Goal: Task Accomplishment & Management: Use online tool/utility

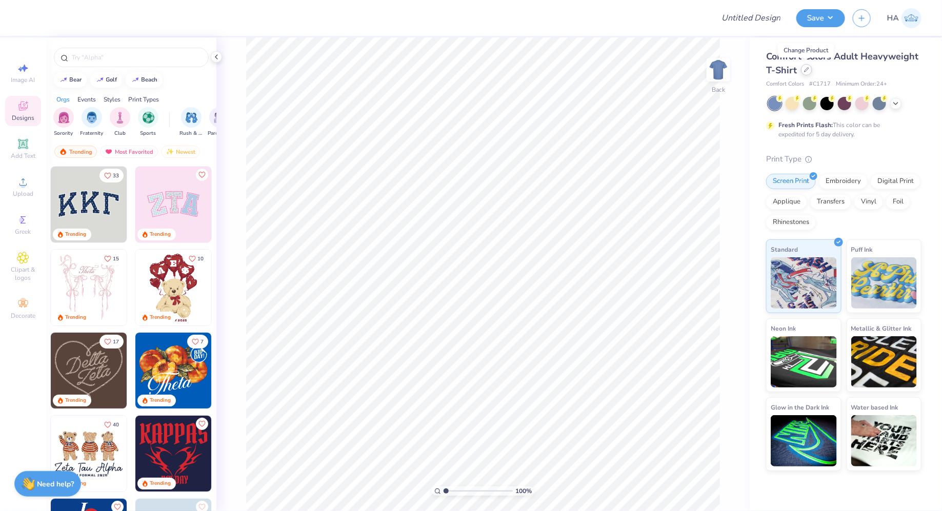
click at [810, 68] on div at bounding box center [806, 69] width 11 height 11
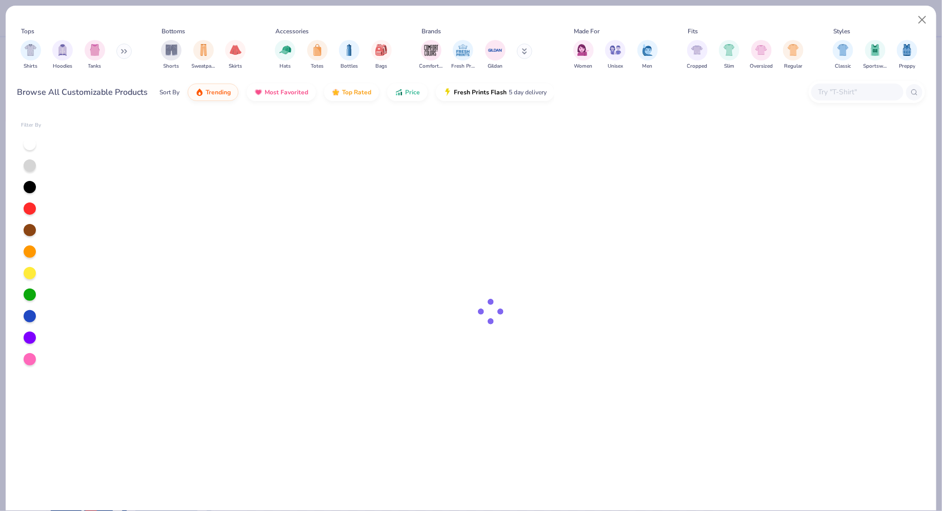
click at [836, 93] on input "text" at bounding box center [856, 92] width 79 height 12
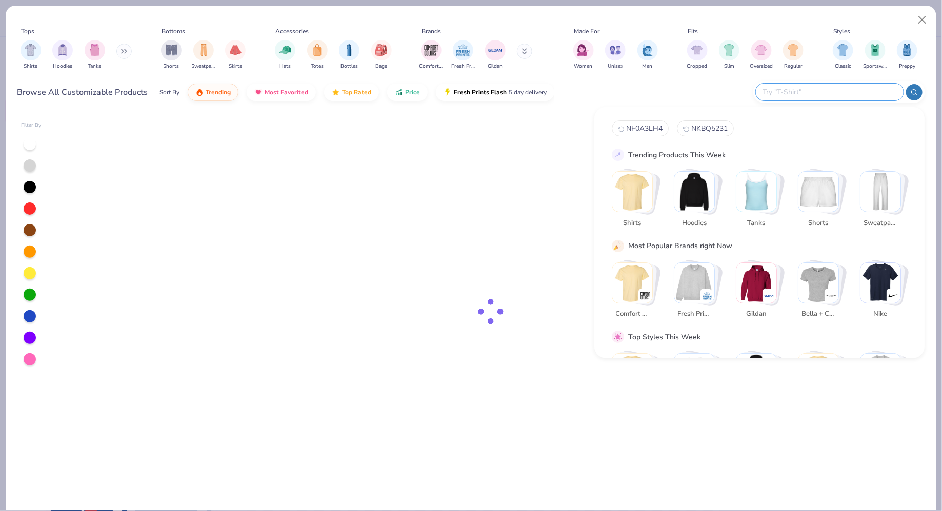
paste input "6010"
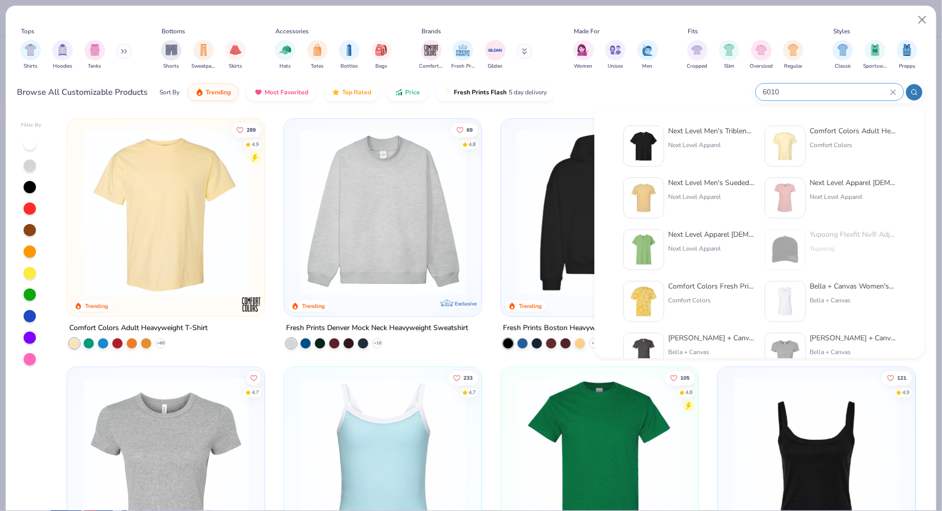
type input "6010"
click at [727, 131] on div "Next Level Men's Triblend Crew" at bounding box center [711, 131] width 86 height 11
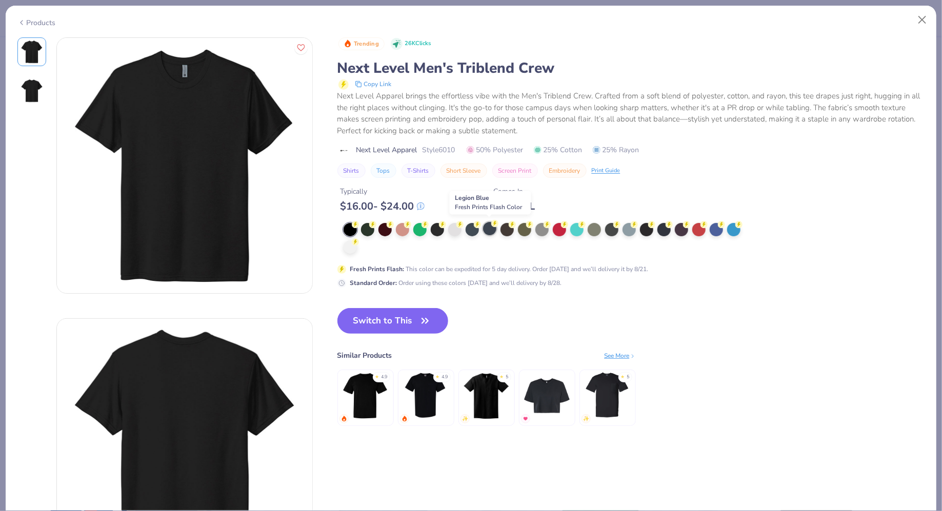
click at [493, 230] on div at bounding box center [489, 228] width 13 height 13
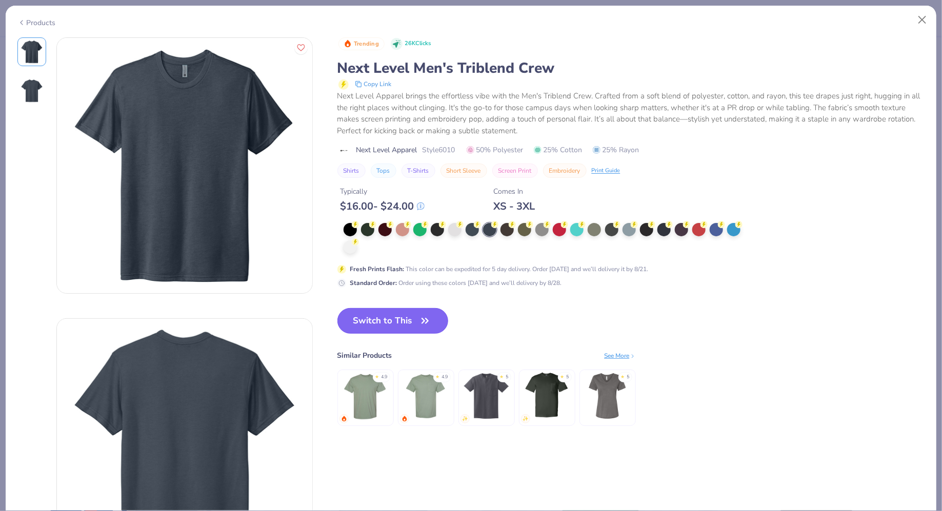
click at [411, 317] on button "Switch to This" at bounding box center [392, 321] width 111 height 26
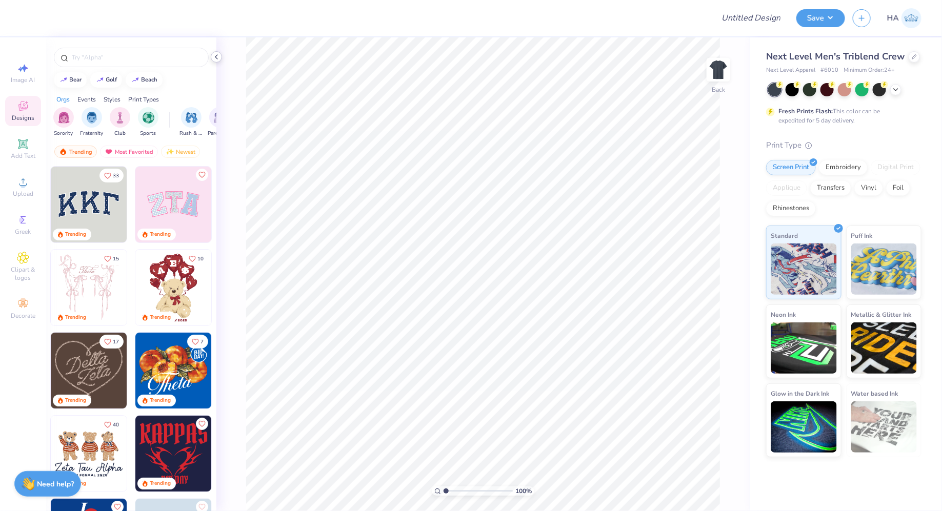
click at [217, 56] on icon at bounding box center [216, 57] width 8 height 8
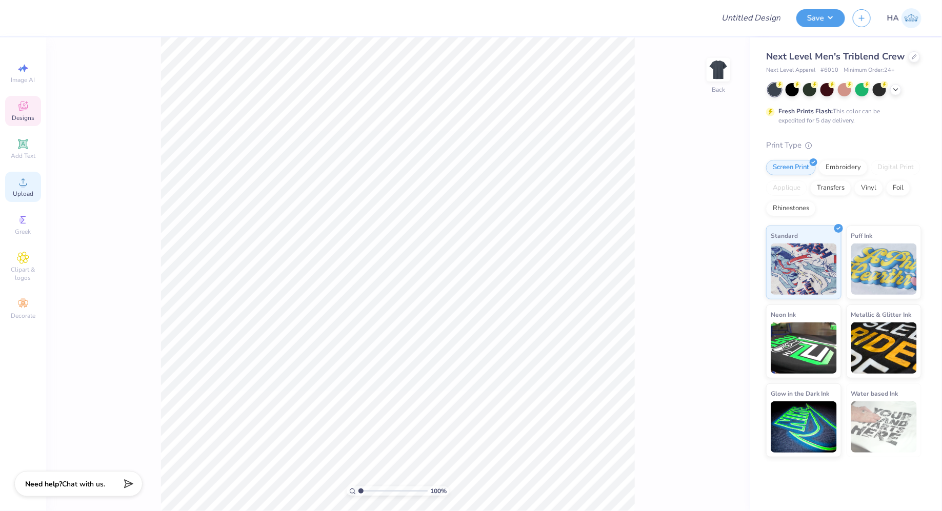
click at [18, 179] on icon at bounding box center [23, 182] width 12 height 12
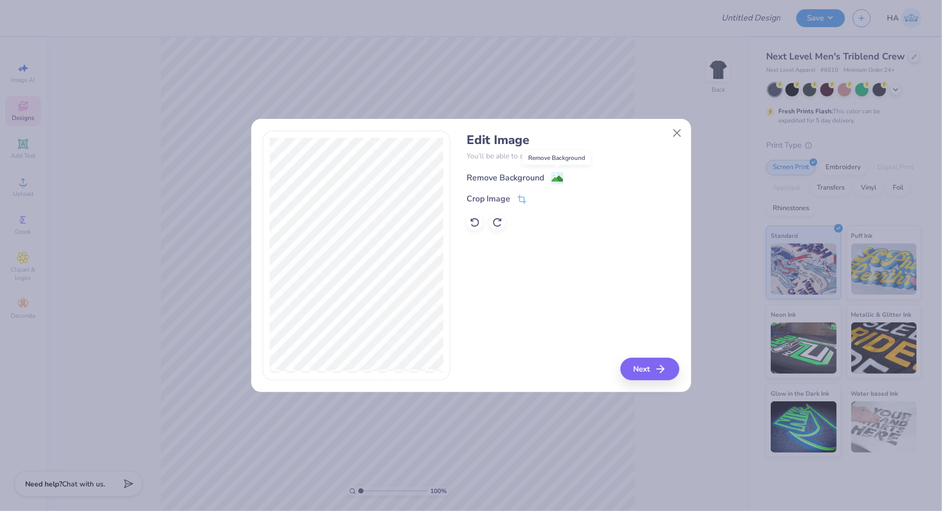
click at [555, 180] on image at bounding box center [557, 178] width 11 height 11
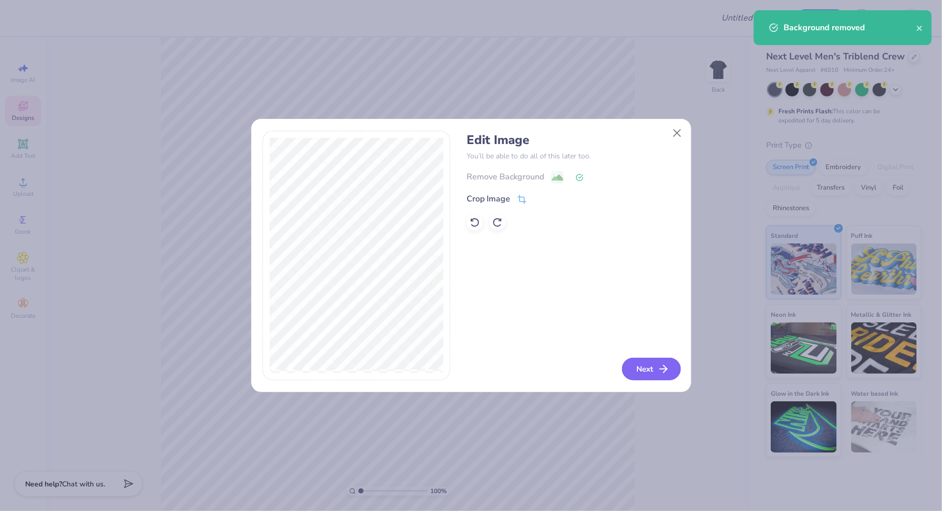
click at [670, 374] on icon "button" at bounding box center [663, 369] width 12 height 12
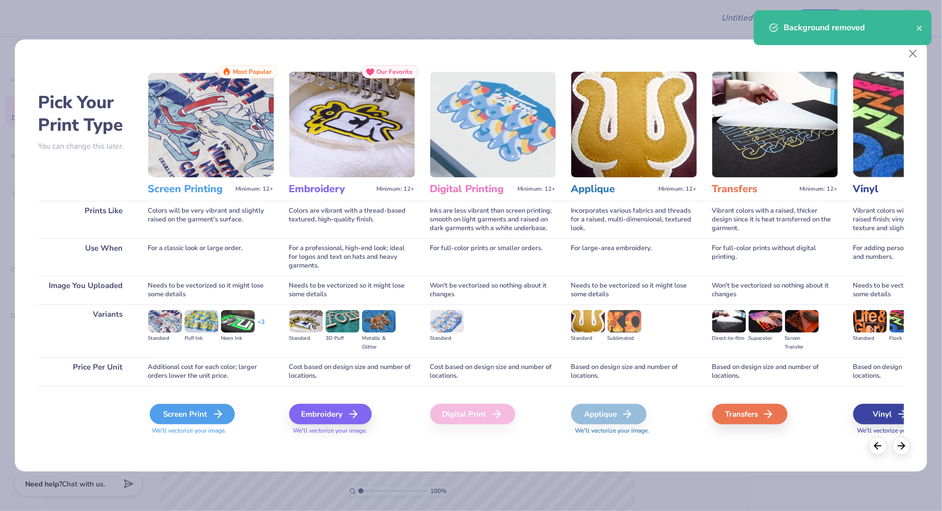
click at [190, 420] on div "Screen Print" at bounding box center [192, 414] width 85 height 21
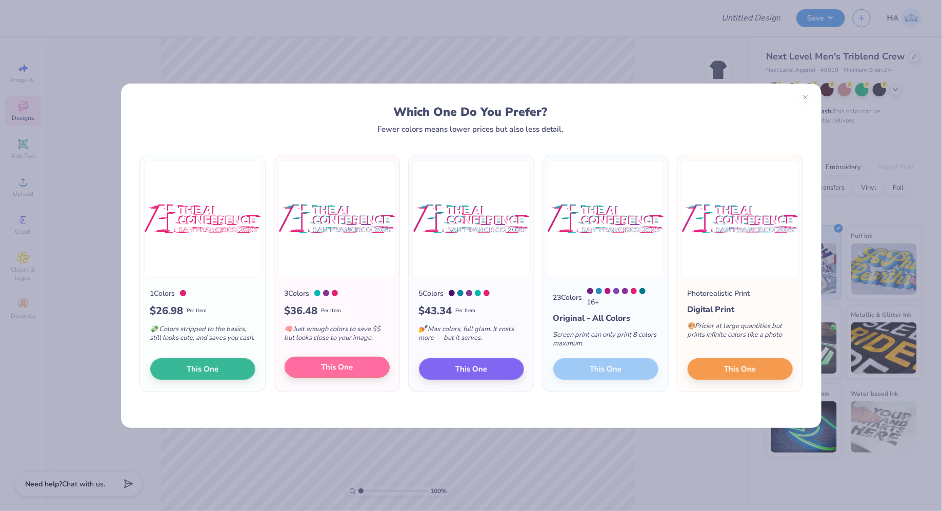
click at [345, 366] on span "This One" at bounding box center [337, 367] width 32 height 12
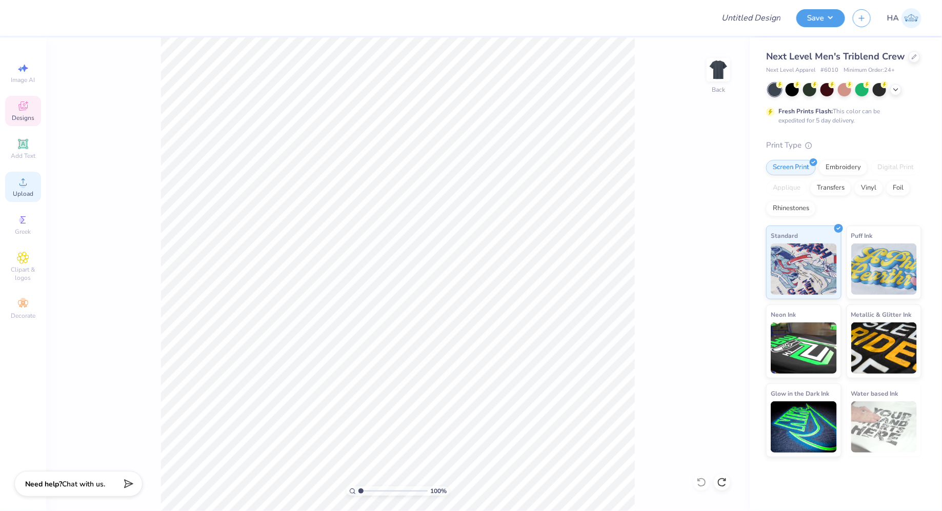
click at [20, 177] on icon at bounding box center [23, 182] width 12 height 12
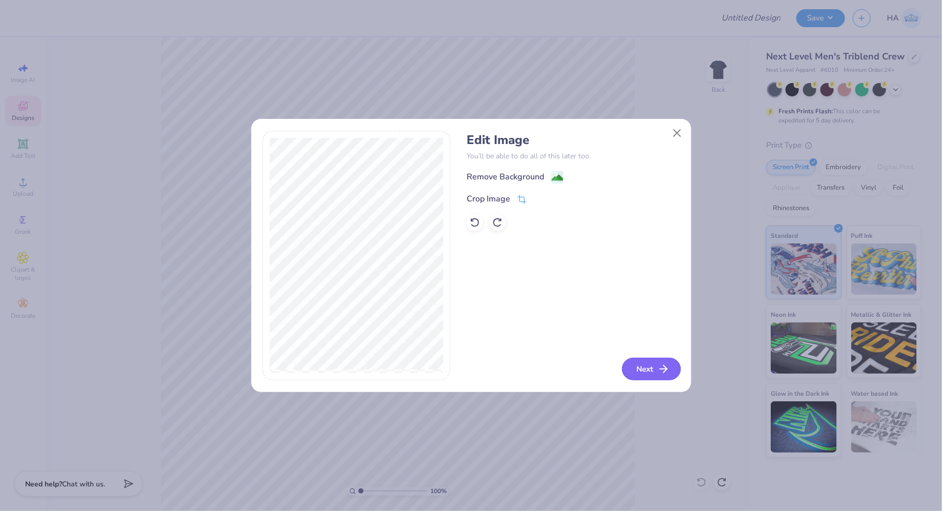
click at [647, 365] on button "Next" at bounding box center [651, 369] width 59 height 23
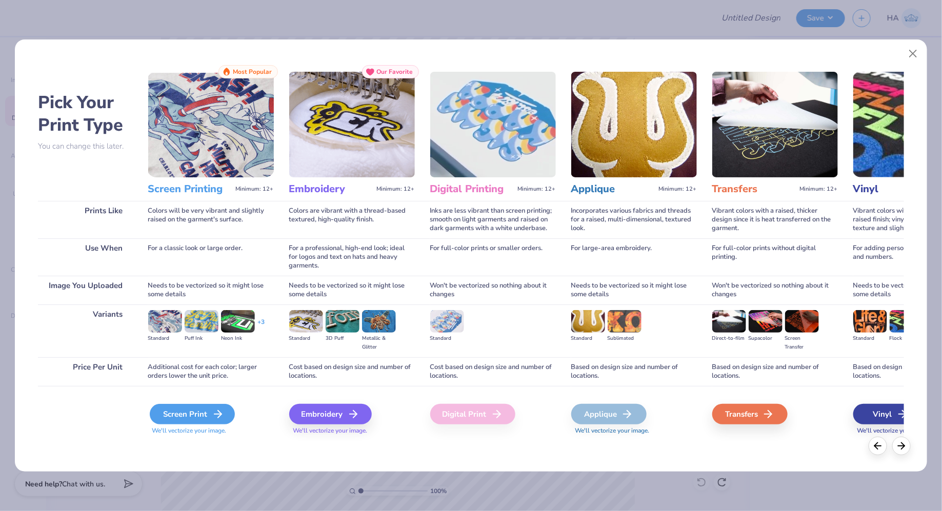
click at [209, 416] on div "Screen Print" at bounding box center [192, 414] width 85 height 21
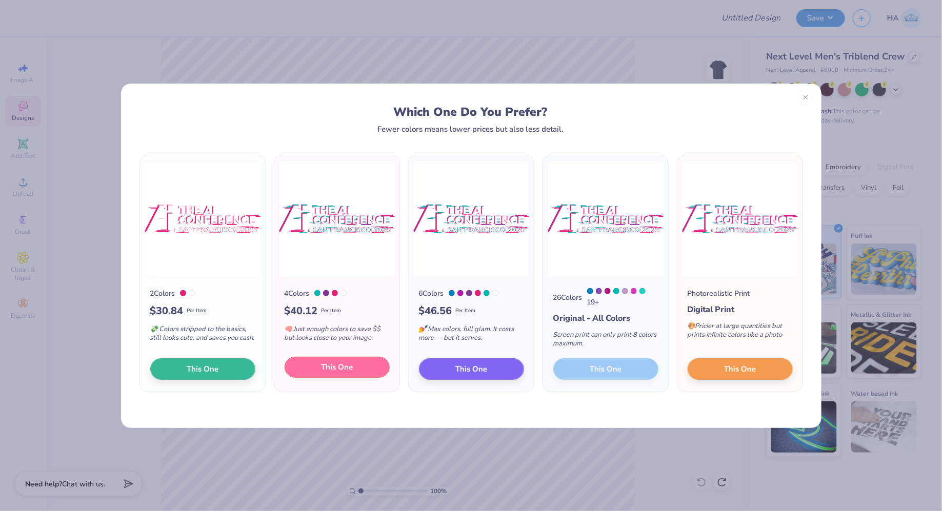
click at [340, 368] on span "This One" at bounding box center [337, 367] width 32 height 12
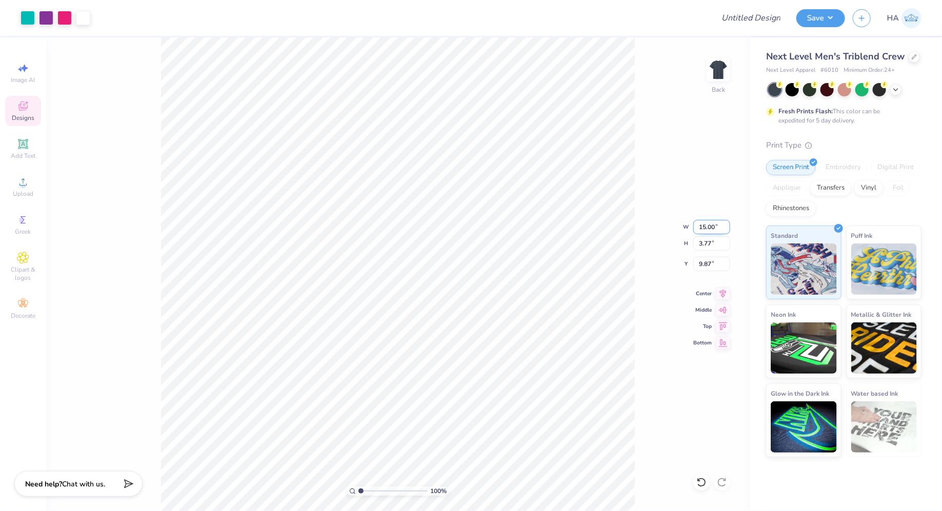
click at [700, 220] on input "15.00" at bounding box center [711, 227] width 37 height 14
type input "8.00"
type input "2.01"
type input "3.00"
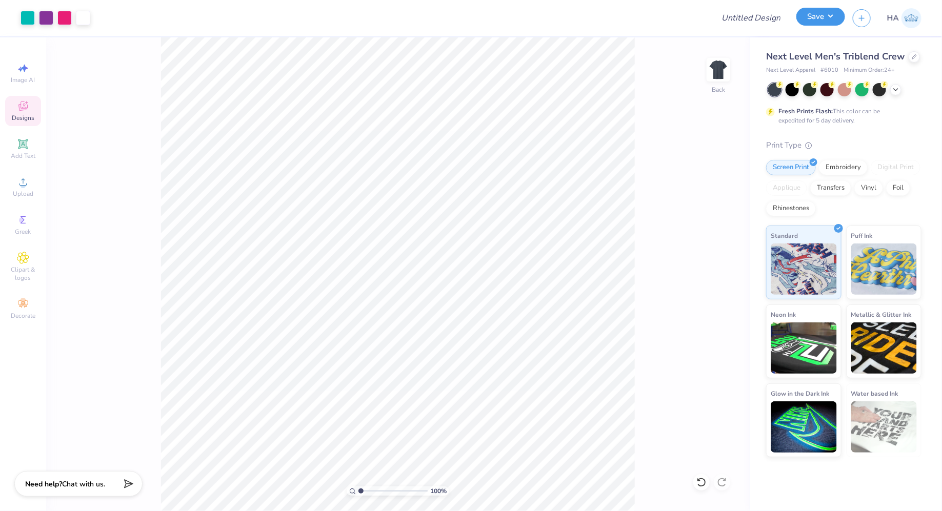
click at [835, 15] on button "Save" at bounding box center [820, 17] width 49 height 18
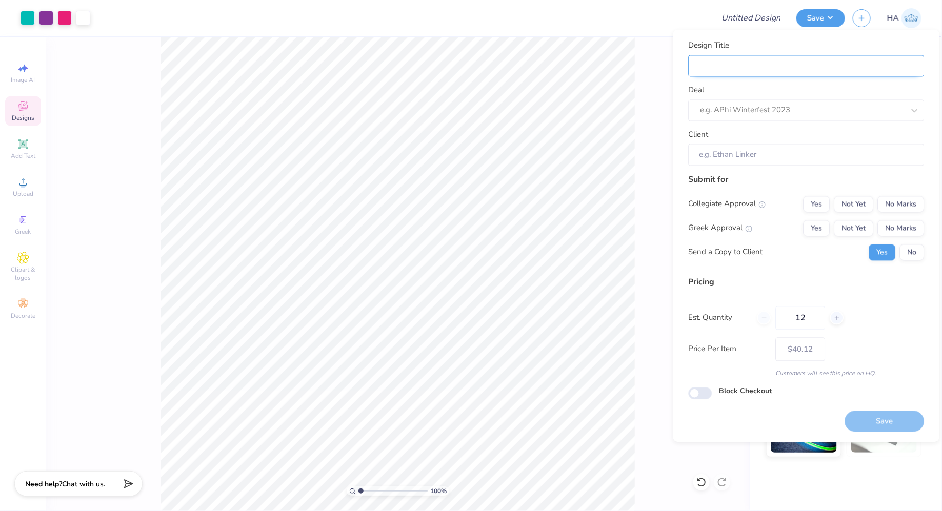
click at [801, 62] on input "Design Title" at bounding box center [807, 66] width 236 height 22
type input "A"
type input "Ai"
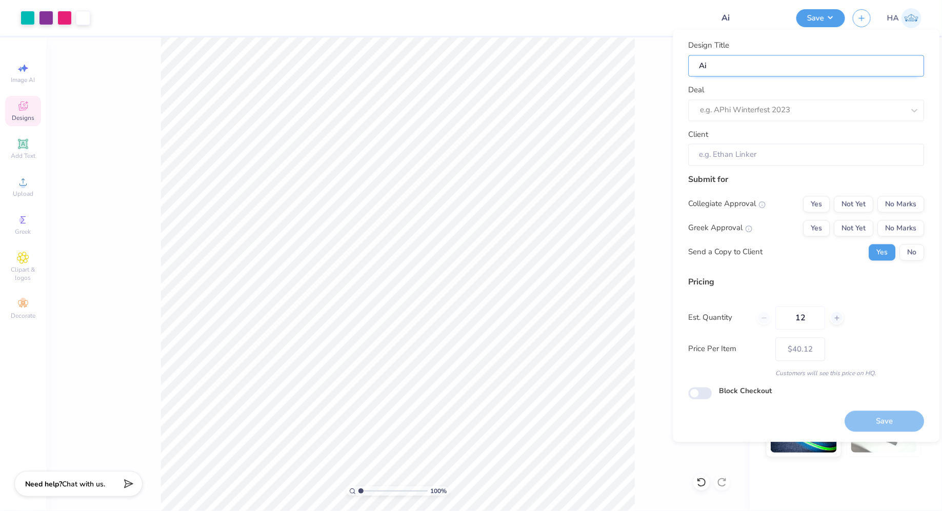
type input "Ai"
type input "Ai C"
type input "Ai Co"
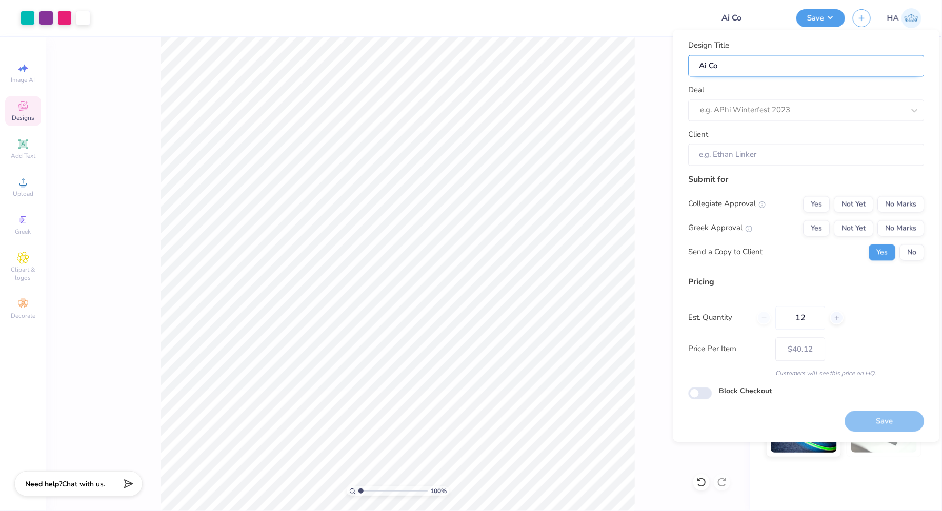
type input "Ai Con"
type input "Ai Conf"
type input "Ai Confe"
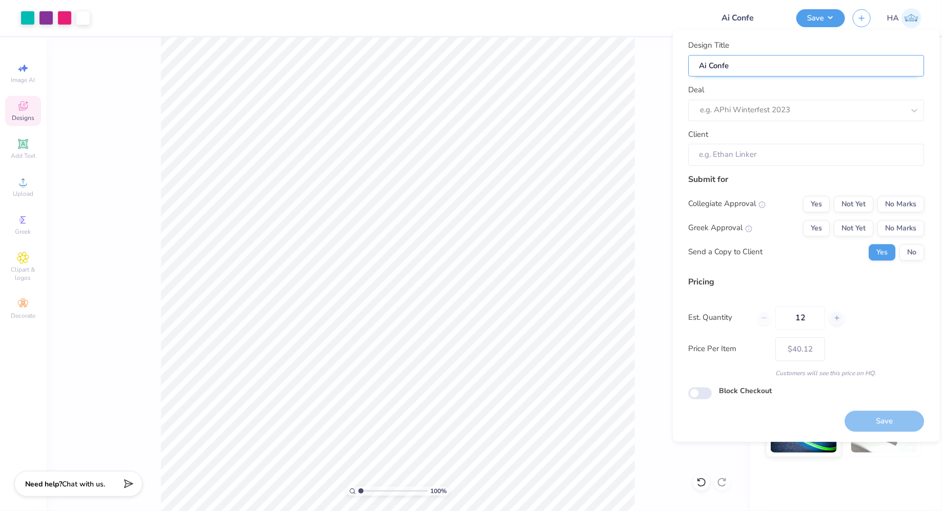
type input "Ai Confer"
type input "Ai Confere"
type input "Ai Conferen"
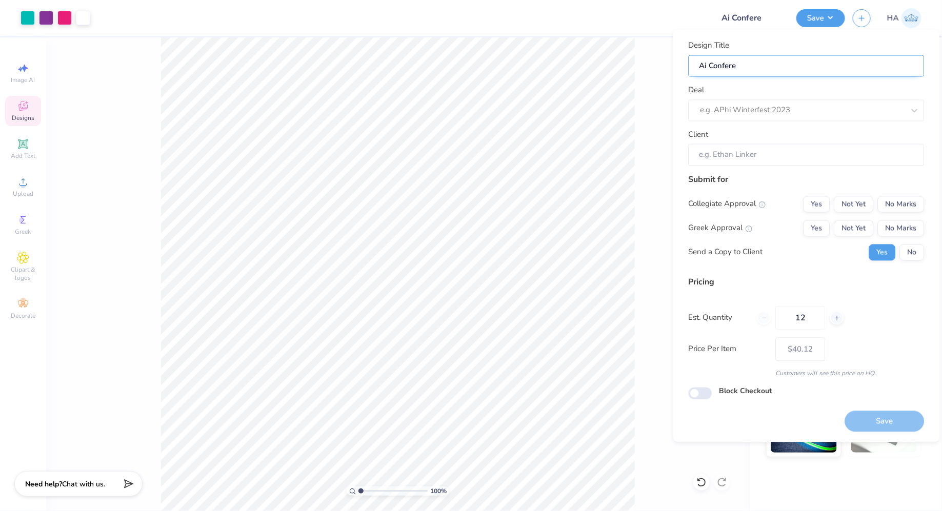
type input "Ai Conferen"
type input "Ai Conferenc"
type input "Ai Conference"
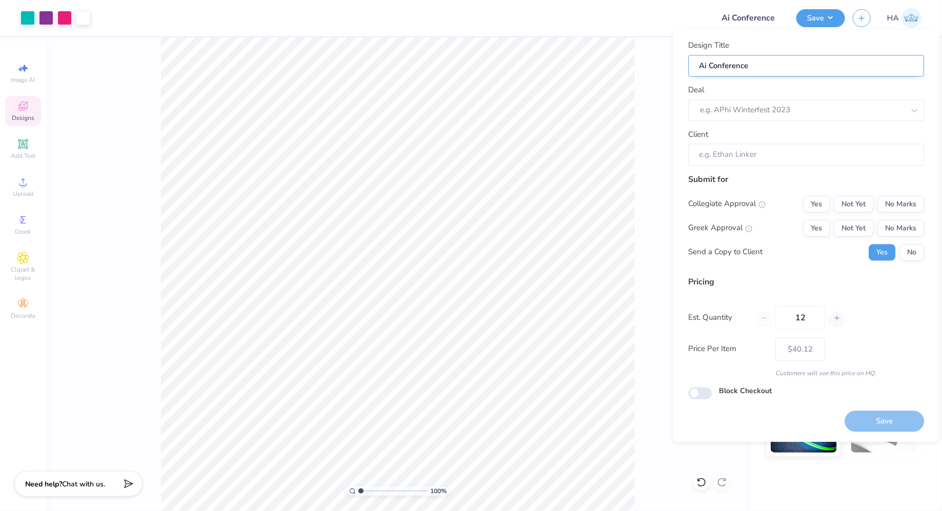
type input "Ai Conference"
type input "Ai Conference S"
type input "Ai Conference Sh"
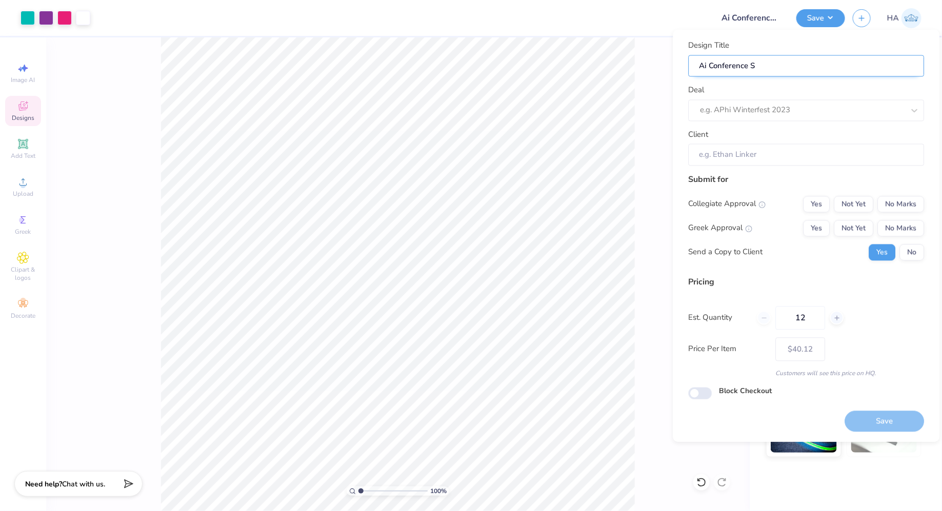
type input "Ai Conference Sh"
type input "Ai Conference Shi"
type input "Ai Conference Shir"
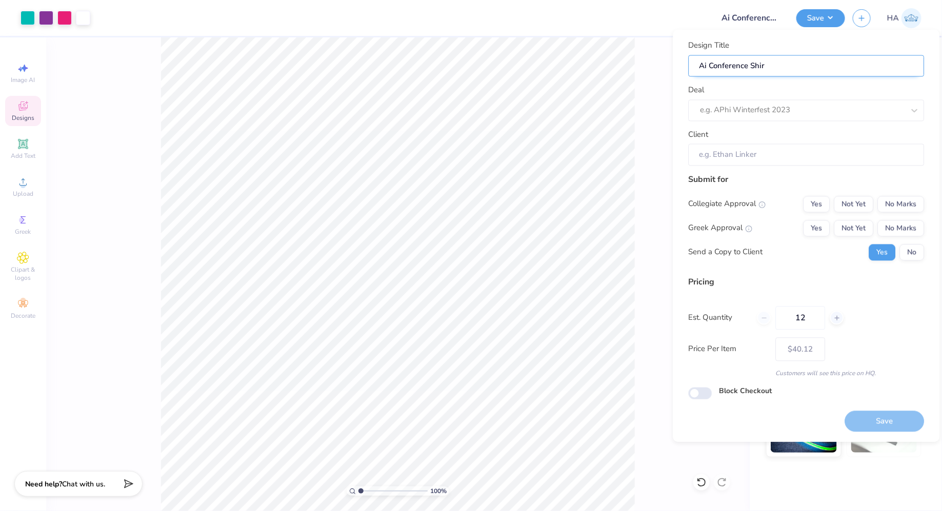
type input "Ai Conference Shirt"
type input "Ai Conference Shirt!"
click at [812, 125] on div "Design Title Ai Conference Shirt! Deal e.g. APhi Winterfest 2023 Client" at bounding box center [807, 103] width 236 height 126
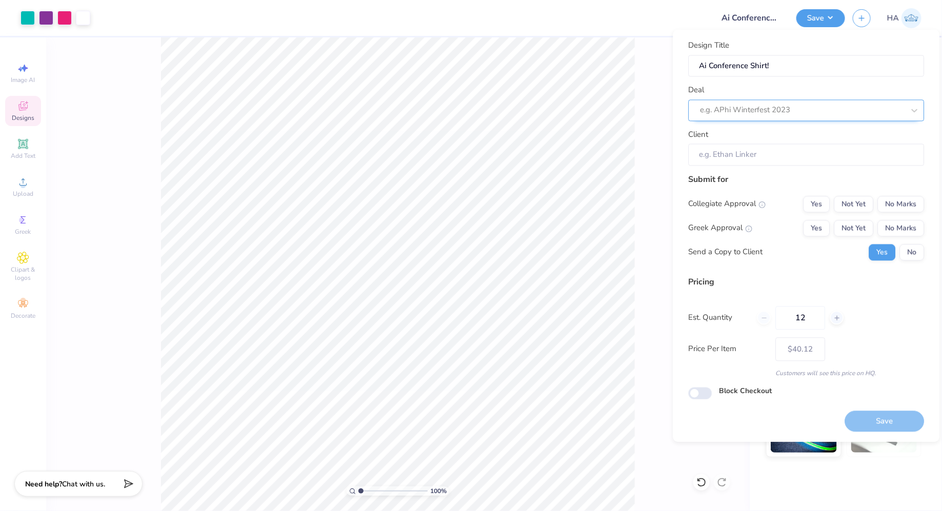
click at [812, 115] on div at bounding box center [802, 111] width 204 height 14
click at [767, 137] on div "The AI Conference Shirts - T1!" at bounding box center [807, 137] width 228 height 17
type input "ai"
type input "Shon Burton"
click at [901, 220] on button "No Marks" at bounding box center [901, 228] width 47 height 16
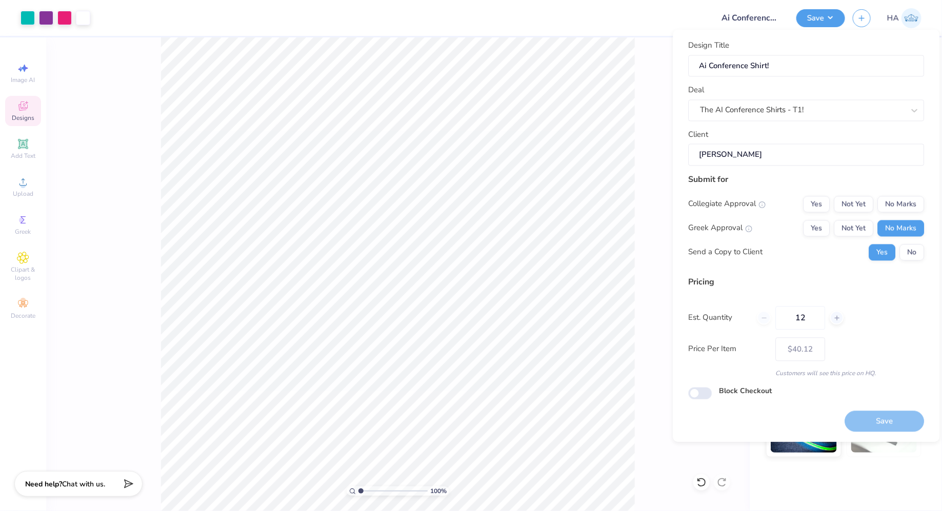
click at [901, 212] on div "Collegiate Approval Yes Not Yet No Marks Greek Approval Yes Not Yet No Marks Se…" at bounding box center [807, 228] width 236 height 65
click at [903, 207] on button "No Marks" at bounding box center [901, 204] width 47 height 16
click at [806, 318] on input "12" at bounding box center [801, 318] width 50 height 24
type input "$40.12"
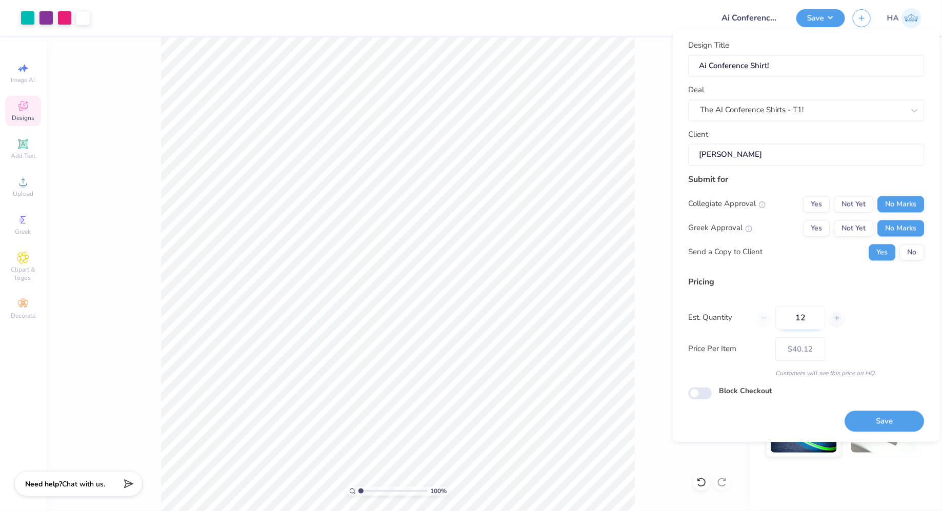
click at [799, 312] on input "12" at bounding box center [801, 318] width 50 height 24
type input "3000"
type input "$13.81"
type input "3000"
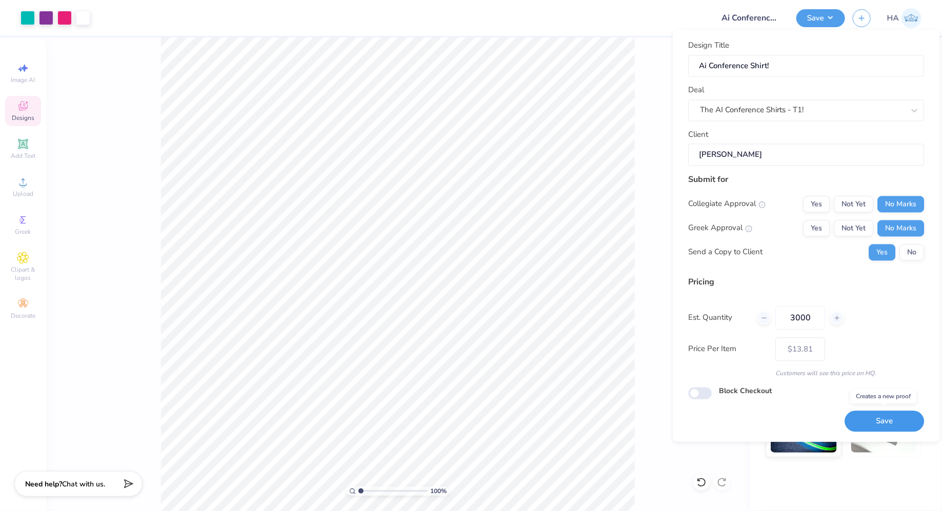
click at [870, 424] on button "Save" at bounding box center [884, 421] width 79 height 21
type input "$13.81"
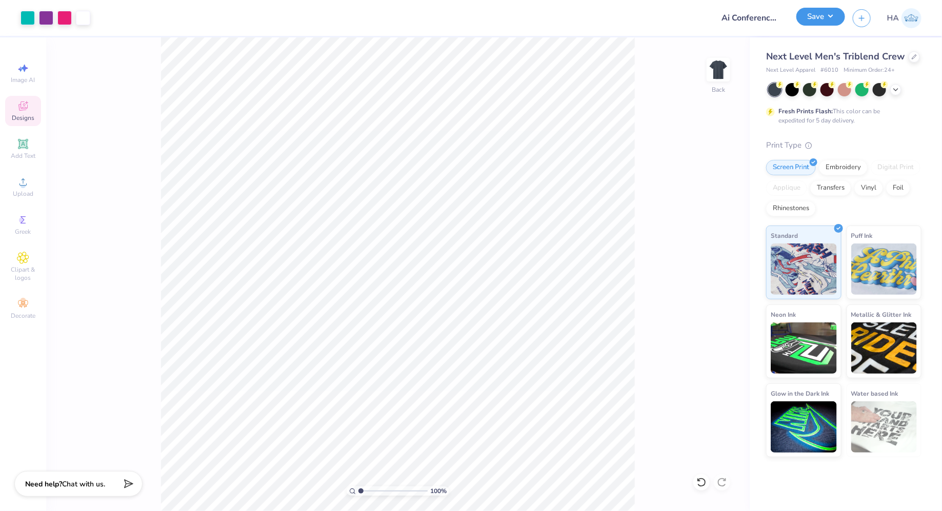
click at [806, 15] on button "Save" at bounding box center [820, 17] width 49 height 18
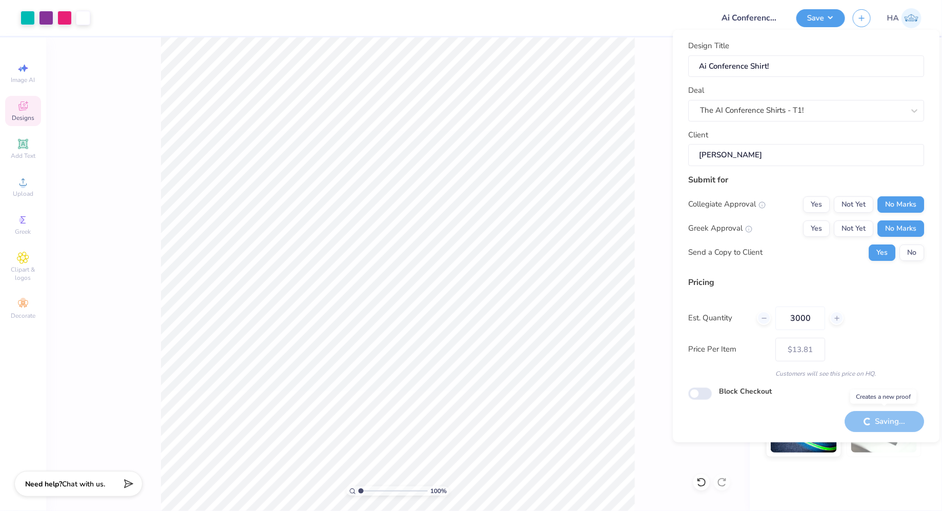
click at [882, 417] on div "Saving..." at bounding box center [884, 421] width 79 height 21
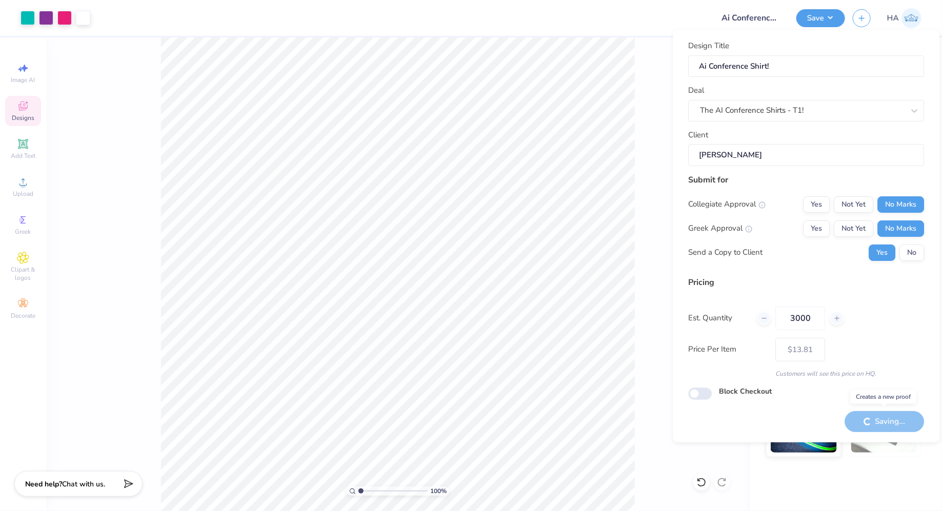
click at [882, 417] on div "Saving..." at bounding box center [884, 421] width 79 height 21
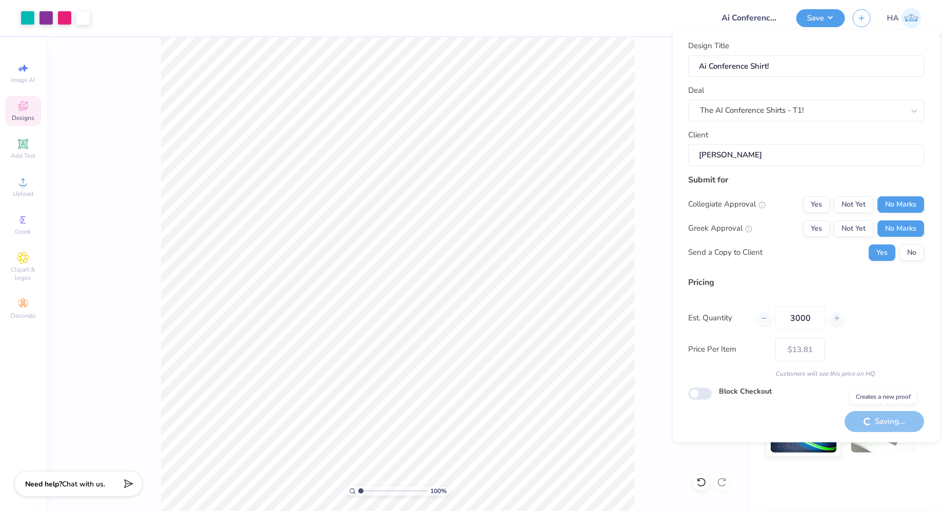
click at [882, 417] on div "Saving..." at bounding box center [884, 421] width 79 height 21
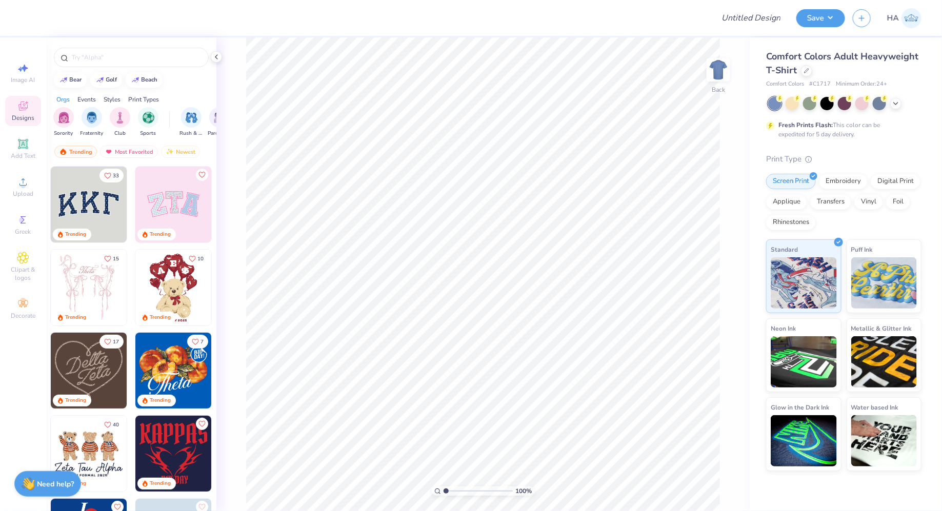
click at [812, 73] on div "Comfort Colors Adult Heavyweight T-Shirt" at bounding box center [843, 64] width 155 height 28
click at [804, 71] on icon at bounding box center [806, 69] width 5 height 5
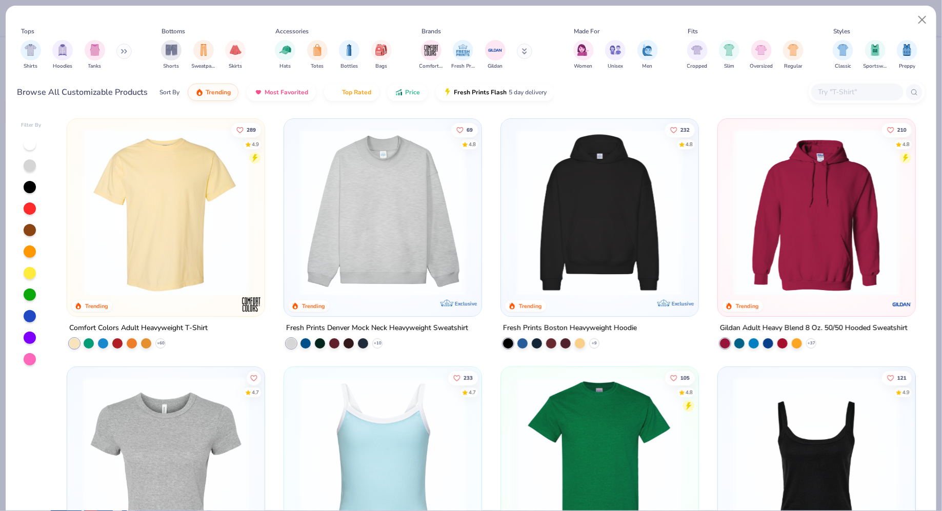
click at [839, 98] on div at bounding box center [857, 92] width 92 height 17
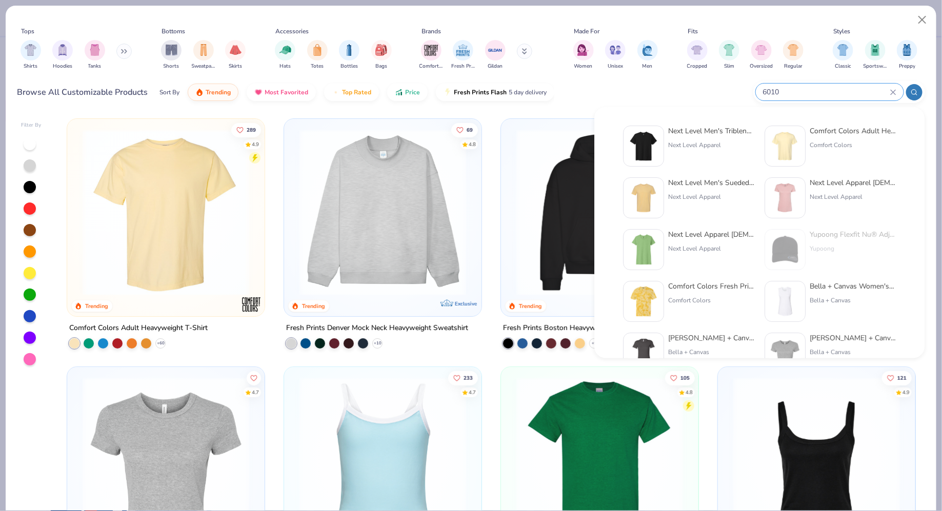
type input "6010"
click at [696, 149] on div "Next Level Apparel" at bounding box center [711, 144] width 86 height 9
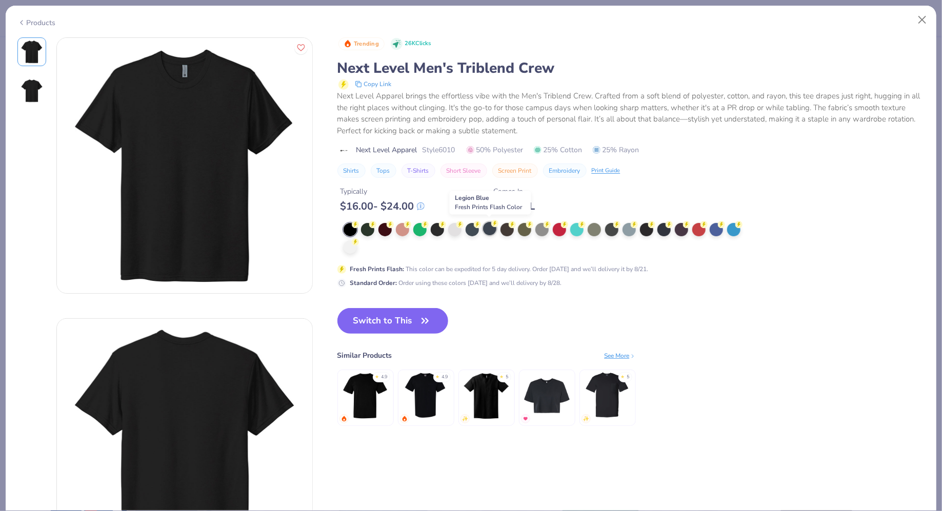
click at [491, 231] on div at bounding box center [489, 228] width 13 height 13
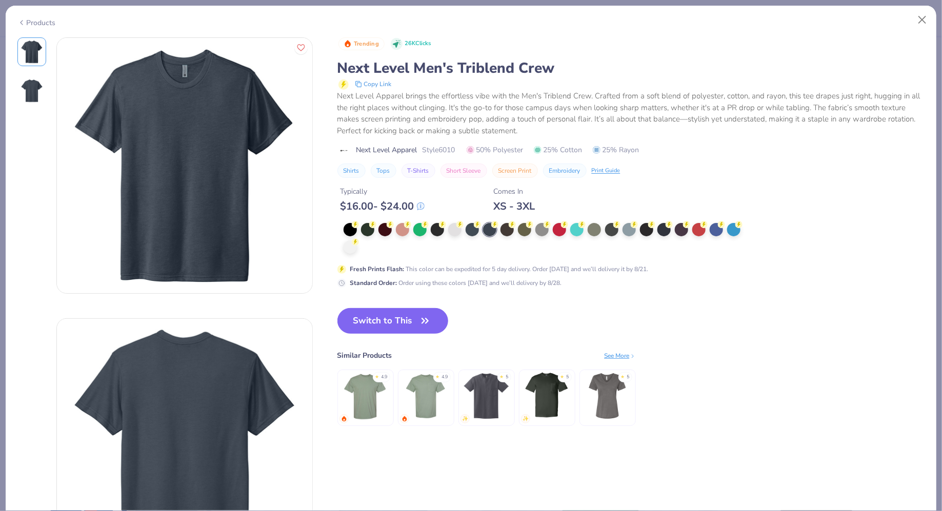
click at [414, 307] on div "Trending 26K Clicks Next Level Men's Triblend Crew Copy Link Next Level Apparel…" at bounding box center [631, 242] width 588 height 410
click at [408, 317] on button "Switch to This" at bounding box center [392, 321] width 111 height 26
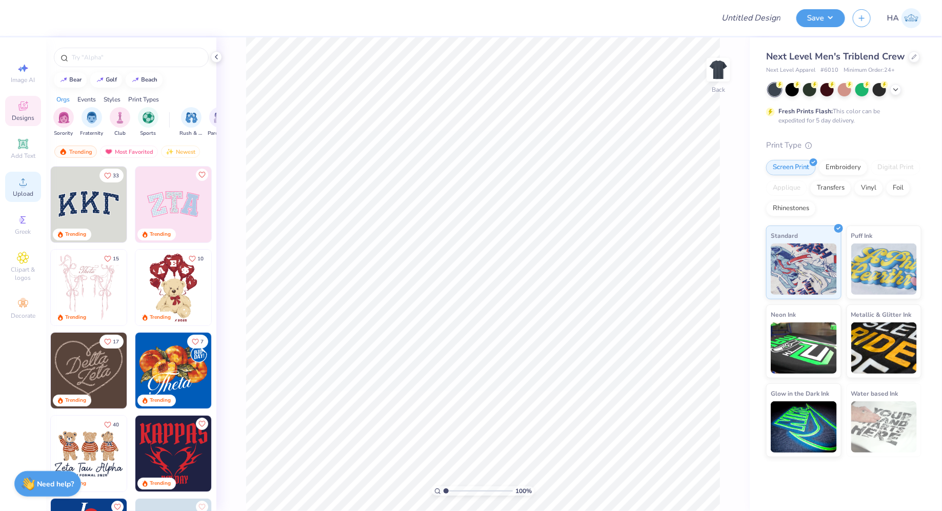
click at [18, 197] on span "Upload" at bounding box center [23, 194] width 21 height 8
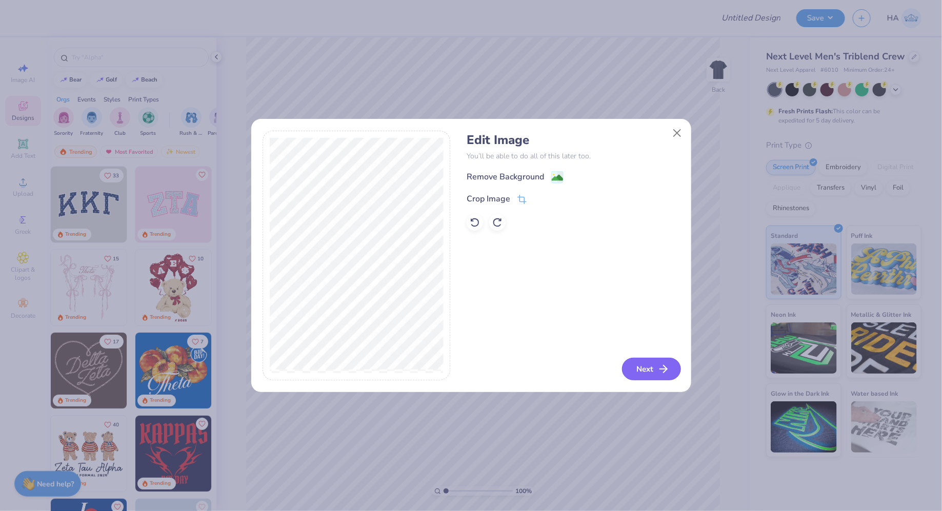
click at [659, 374] on icon "button" at bounding box center [663, 369] width 12 height 12
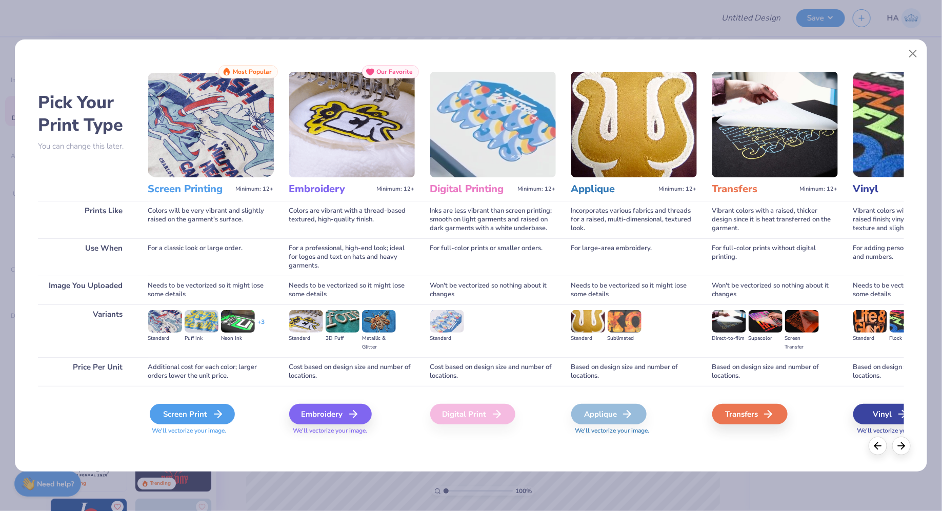
click at [216, 406] on div "Screen Print" at bounding box center [192, 414] width 85 height 21
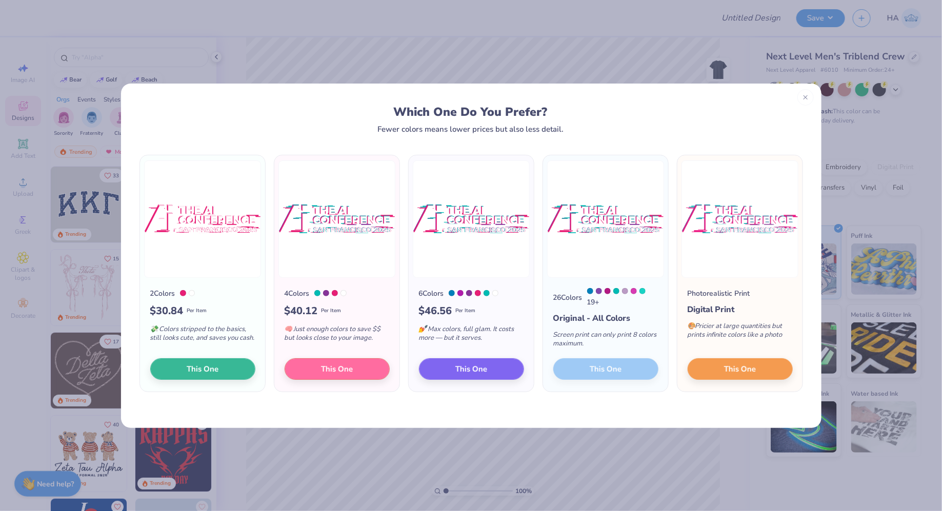
click at [347, 367] on span "This One" at bounding box center [337, 369] width 32 height 12
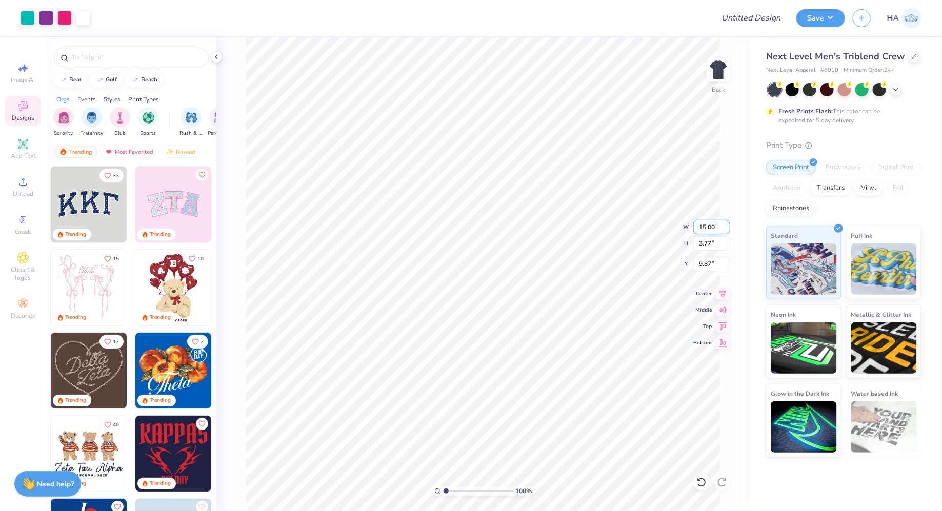
click at [702, 229] on input "15.00" at bounding box center [711, 227] width 37 height 14
type input "8.00"
type input "2.01"
type input "10.75"
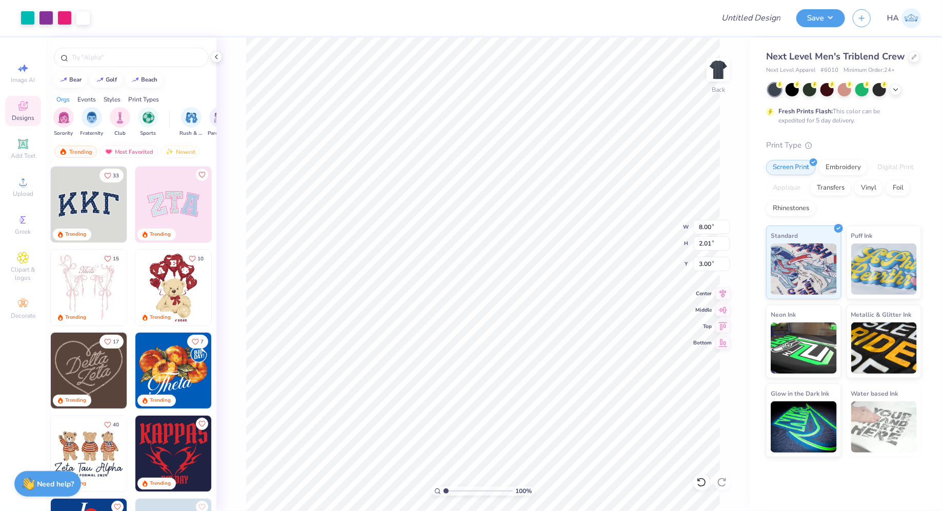
type input "3.00"
click at [723, 292] on icon at bounding box center [723, 292] width 7 height 9
click at [817, 16] on button "Save" at bounding box center [820, 17] width 49 height 18
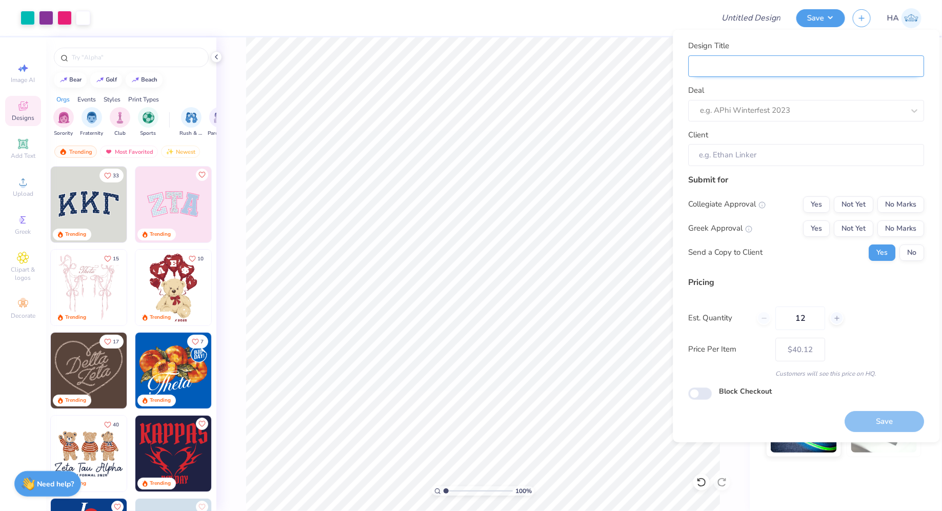
click at [799, 71] on input "Design Title" at bounding box center [807, 66] width 236 height 22
type input "A"
type input "Ai"
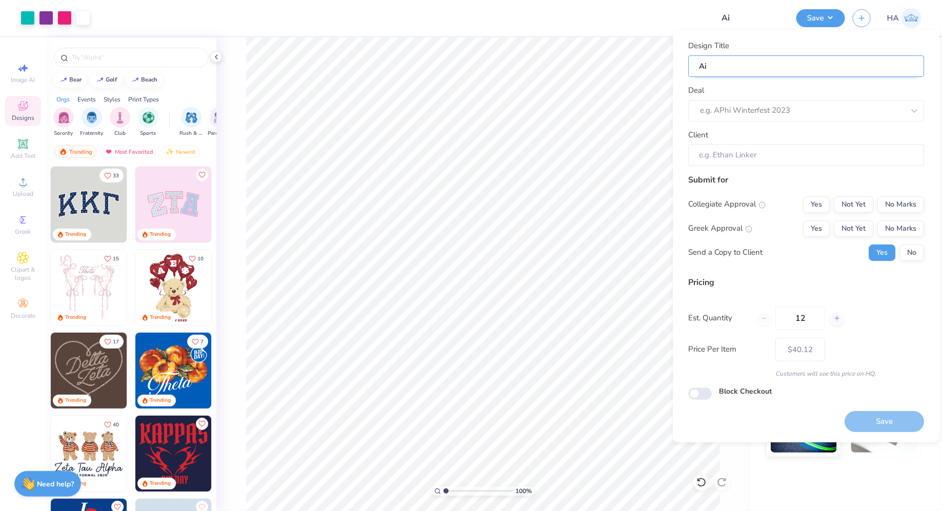
type input "Ai"
type input "Ai C"
type input "Ai Co"
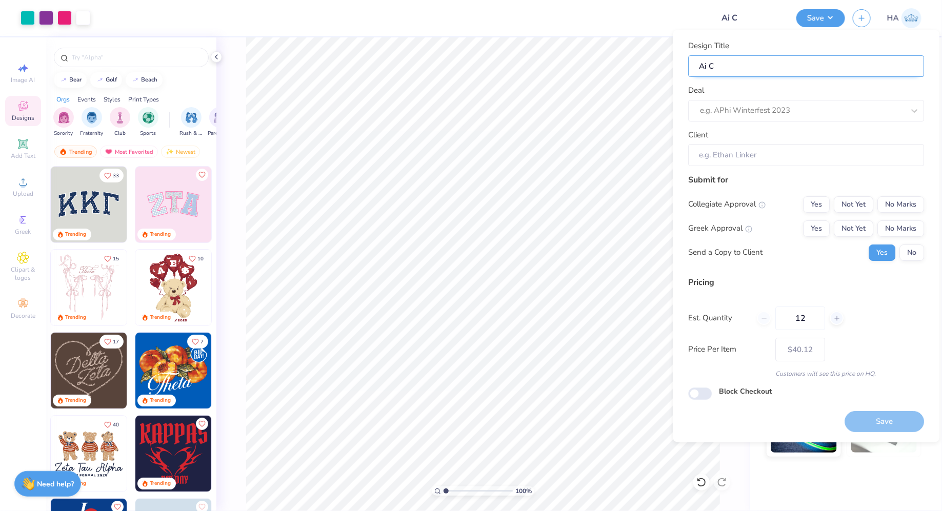
type input "Ai Co"
type input "Ai Con"
type input "Ai Conference Shirt!"
click at [787, 99] on div "Deal e.g. APhi Winterfest 2023" at bounding box center [807, 103] width 236 height 37
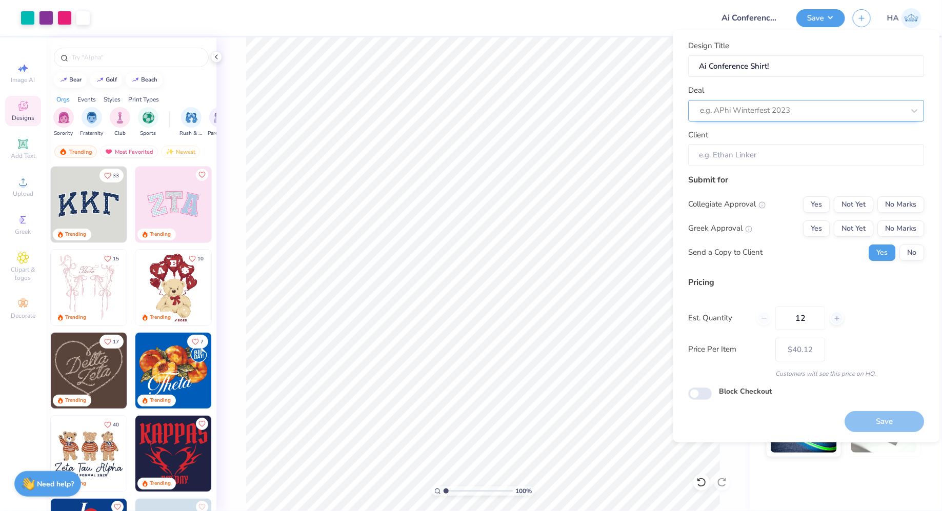
click at [784, 108] on div at bounding box center [802, 111] width 204 height 14
type input "ai"
type input "Shon Burton"
click at [901, 226] on button "No Marks" at bounding box center [901, 228] width 47 height 16
click at [908, 202] on button "No Marks" at bounding box center [901, 204] width 47 height 16
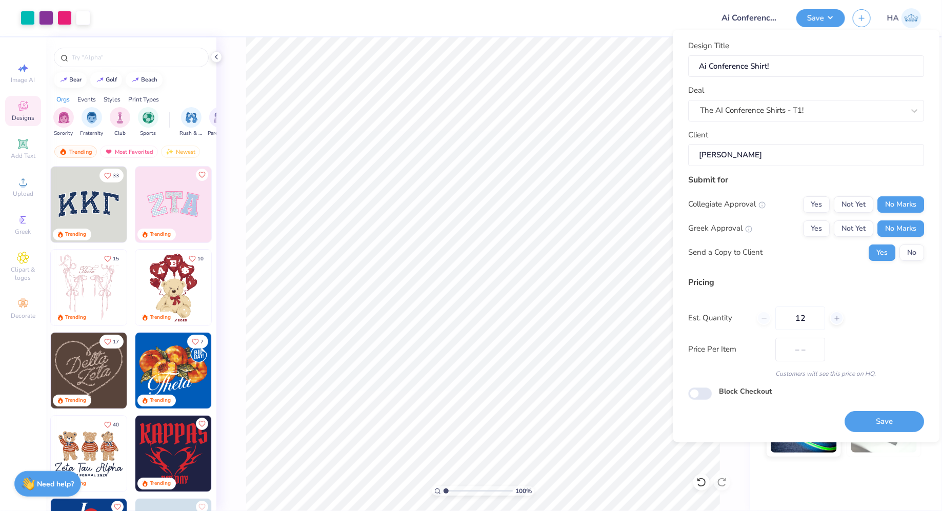
type input "$40.12"
click at [801, 319] on input "12" at bounding box center [801, 319] width 50 height 24
type input "3000"
type input "$13.81"
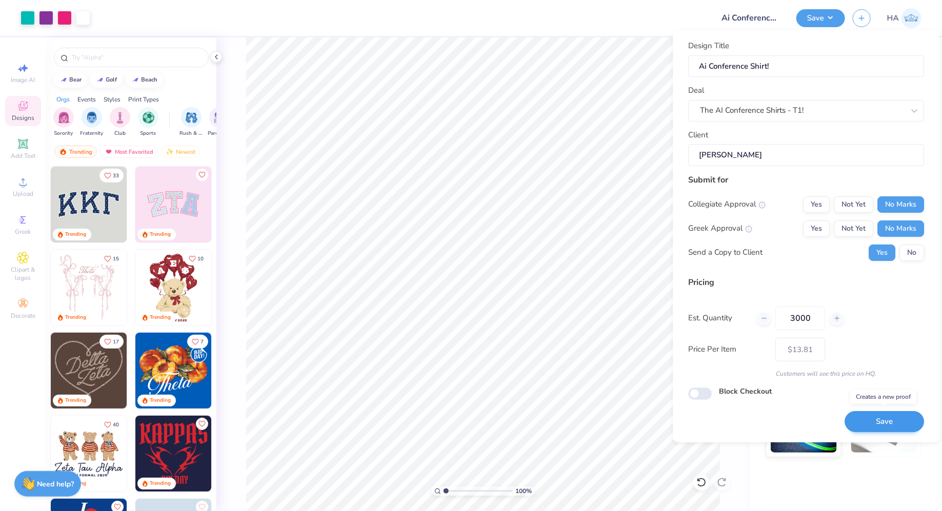
type input "3000"
click at [885, 418] on button "Save" at bounding box center [884, 421] width 79 height 21
type input "– –"
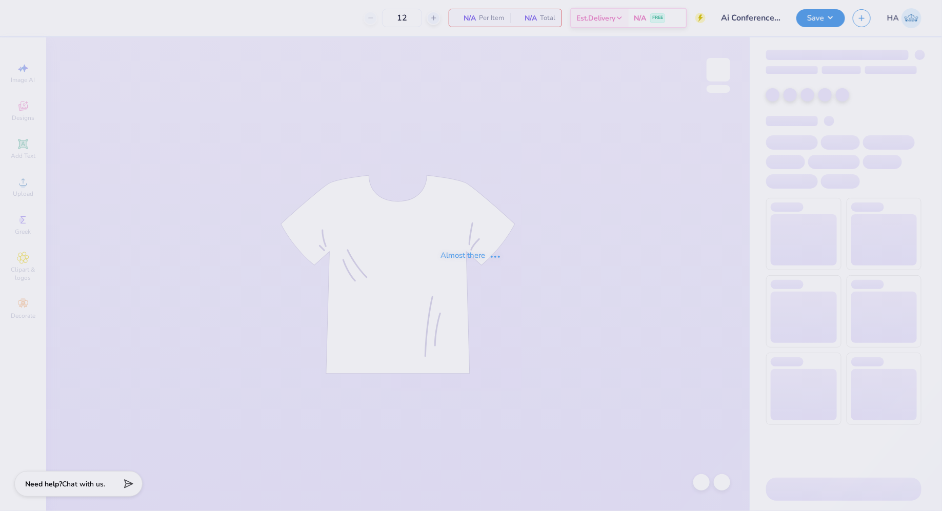
type input "3000"
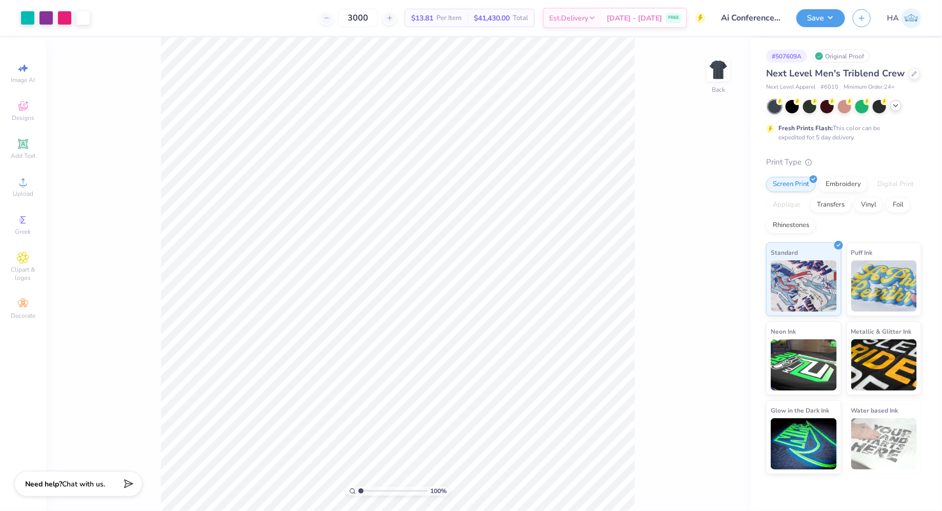
click at [898, 104] on icon at bounding box center [896, 106] width 8 height 8
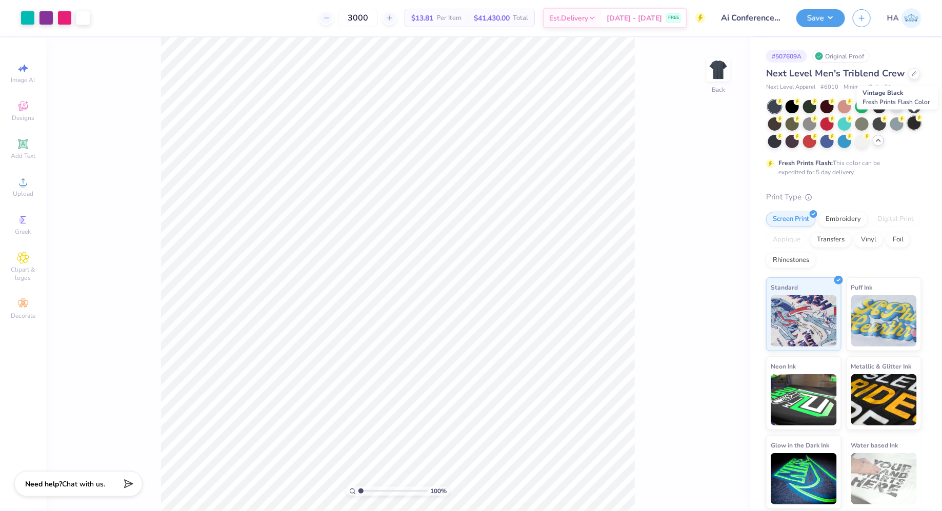
click at [917, 125] on div at bounding box center [914, 122] width 13 height 13
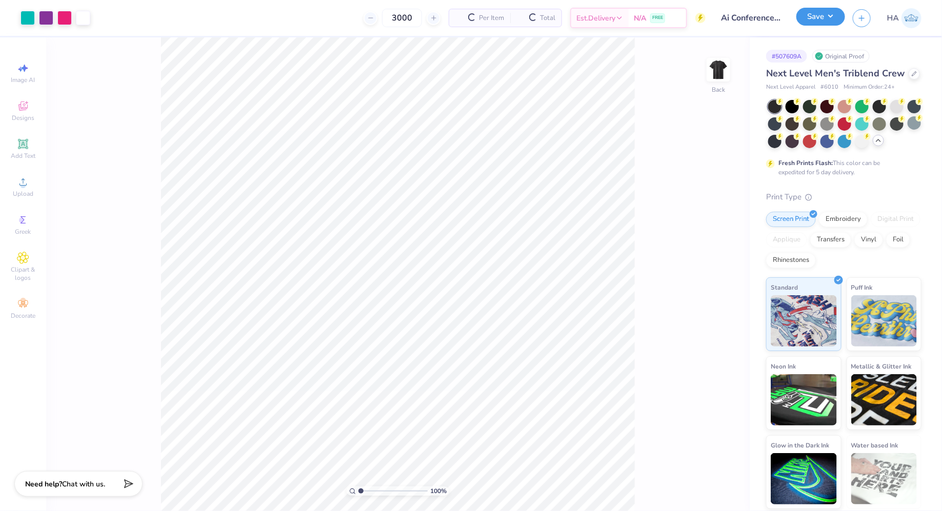
click at [819, 18] on button "Save" at bounding box center [820, 17] width 49 height 18
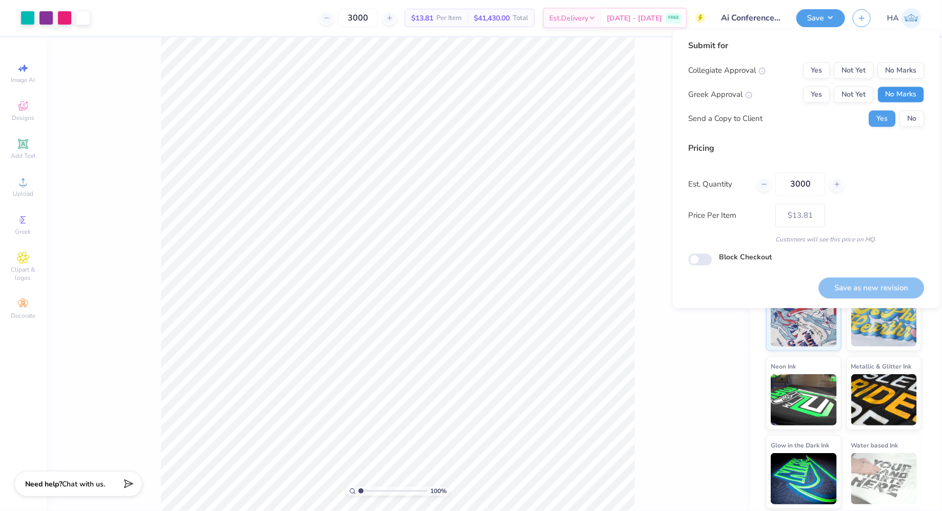
click at [909, 91] on button "No Marks" at bounding box center [901, 95] width 47 height 16
click at [910, 78] on button "No Marks" at bounding box center [901, 71] width 47 height 16
click at [868, 284] on button "Save as new revision" at bounding box center [872, 287] width 106 height 21
type input "$13.81"
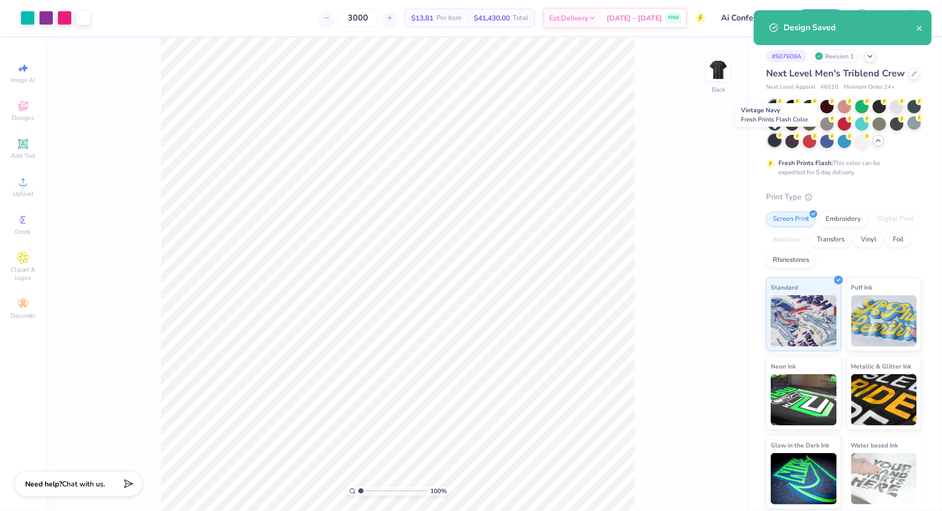
click at [776, 141] on div at bounding box center [774, 140] width 13 height 13
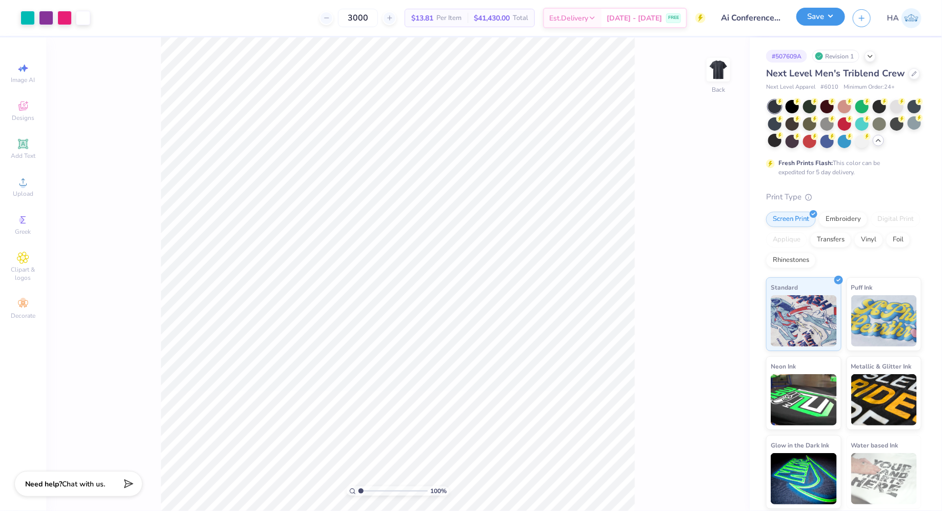
click at [828, 12] on button "Save" at bounding box center [820, 17] width 49 height 18
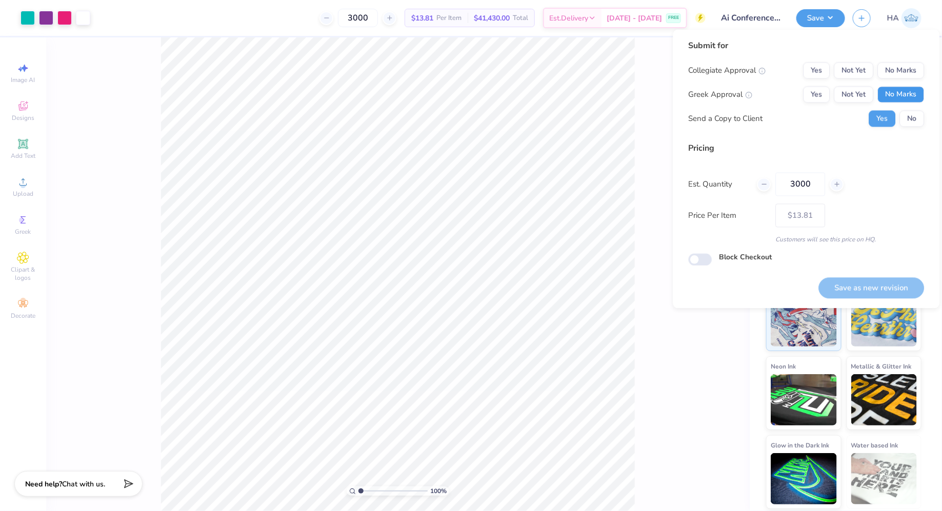
click at [904, 95] on button "No Marks" at bounding box center [901, 95] width 47 height 16
click at [909, 73] on button "No Marks" at bounding box center [901, 71] width 47 height 16
click at [859, 284] on button "Save as new revision" at bounding box center [872, 287] width 106 height 21
type input "$13.81"
